Goal: Task Accomplishment & Management: Complete application form

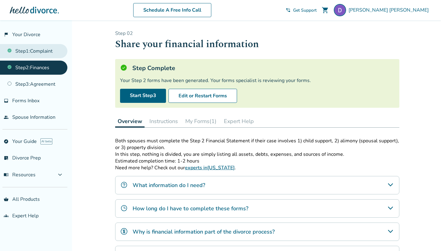
click at [45, 52] on link "Step 1 : Complaint" at bounding box center [33, 51] width 67 height 14
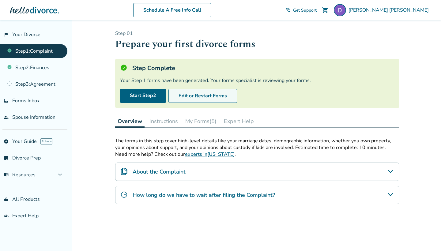
click at [186, 96] on button "Edit or Restart Forms" at bounding box center [203, 96] width 69 height 14
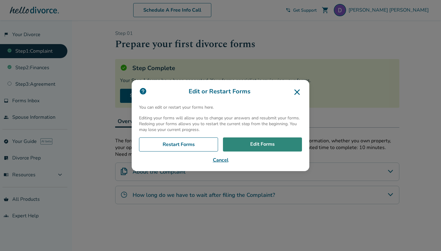
click at [259, 146] on link "Edit Forms" at bounding box center [262, 145] width 79 height 14
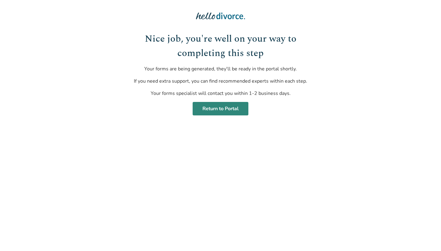
click at [225, 108] on link "Return to Portal" at bounding box center [221, 108] width 56 height 13
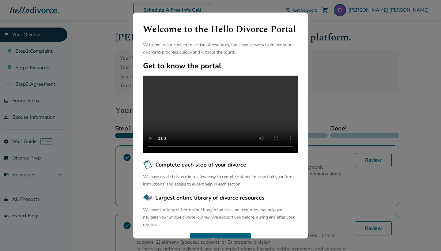
click at [321, 57] on div "Welcome to the Hello Divorce Portal Welcome to our curated collection of resour…" at bounding box center [220, 125] width 441 height 251
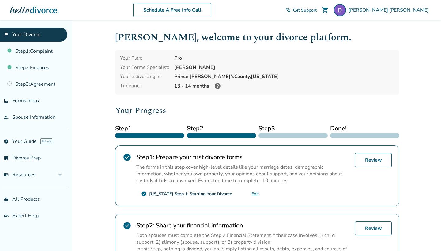
drag, startPoint x: 441, startPoint y: 140, endPoint x: 439, endPoint y: 155, distance: 15.1
click at [439, 155] on div "Added to cart Deniece , welcome to your divorce platform. Your Plan: Pro Your F…" at bounding box center [220, 218] width 441 height 397
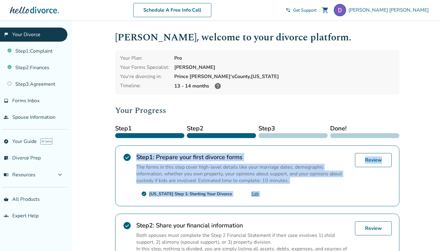
drag, startPoint x: 440, startPoint y: 149, endPoint x: 439, endPoint y: 166, distance: 16.6
click at [439, 166] on div "Added to cart Deniece , welcome to your divorce platform. Your Plan: Pro Your F…" at bounding box center [220, 218] width 441 height 397
click at [427, 172] on div "Added to cart Deniece , welcome to your divorce platform. Your Plan: Pro Your F…" at bounding box center [220, 218] width 441 height 397
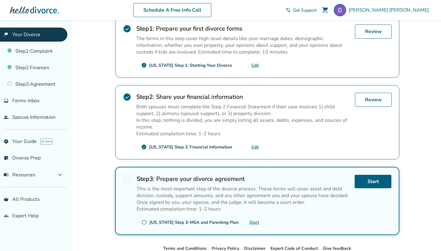
scroll to position [130, 0]
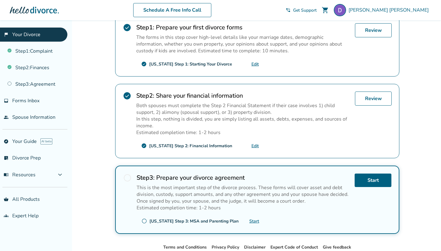
click at [256, 147] on link "Edit" at bounding box center [255, 146] width 7 height 6
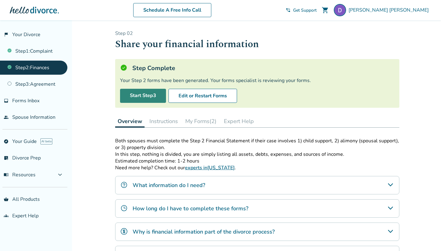
click at [135, 93] on link "Start Step 3" at bounding box center [143, 96] width 46 height 14
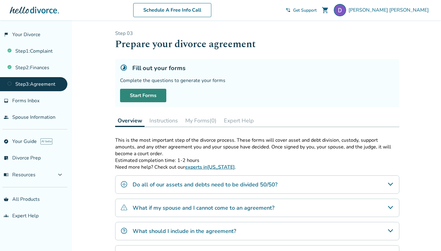
click at [136, 94] on link "Start Forms" at bounding box center [143, 95] width 46 height 13
